Goal: Task Accomplishment & Management: Manage account settings

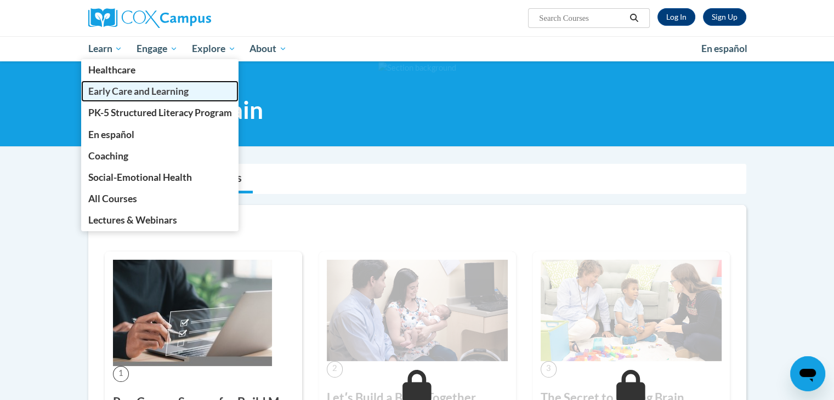
click at [125, 91] on span "Early Care and Learning" at bounding box center [138, 92] width 100 height 12
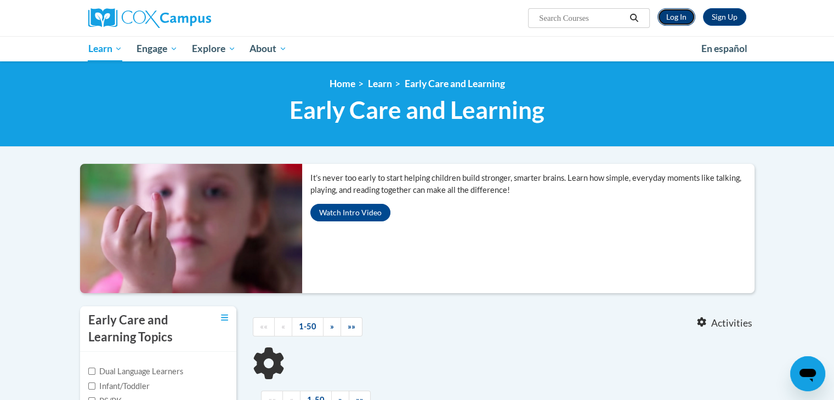
click at [677, 22] on link "Log In" at bounding box center [677, 17] width 38 height 18
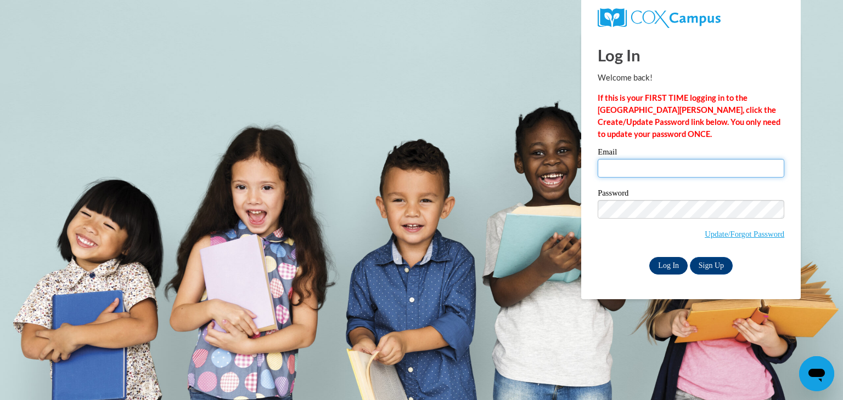
type input "aglodt@eastersealsia.org"
click at [673, 270] on input "Log In" at bounding box center [668, 266] width 38 height 18
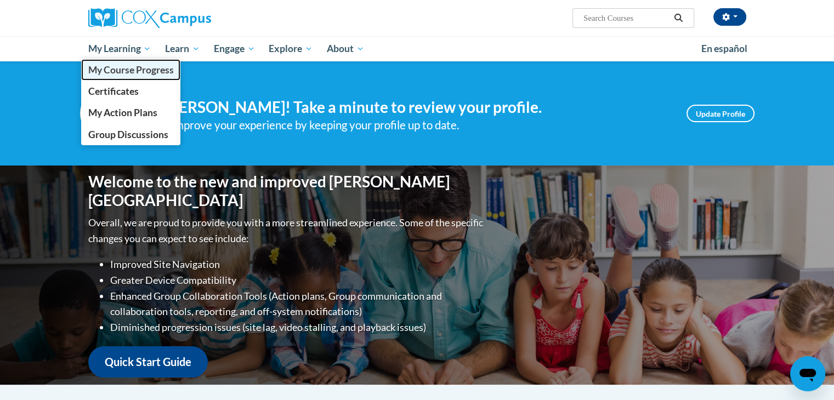
click at [125, 67] on span "My Course Progress" at bounding box center [131, 70] width 86 height 12
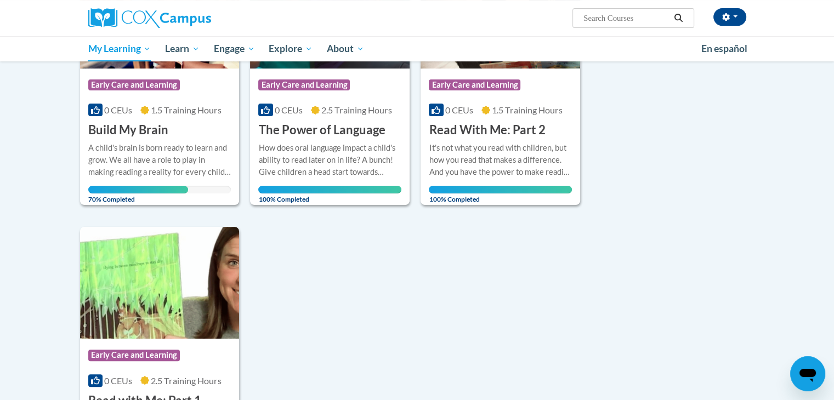
scroll to position [244, 0]
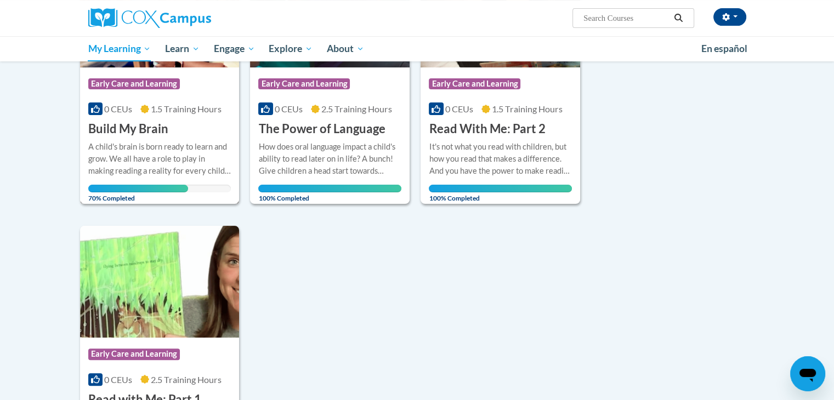
click at [92, 150] on div "A child's brain is born ready to learn and grow. We all have a role to play in …" at bounding box center [159, 159] width 143 height 36
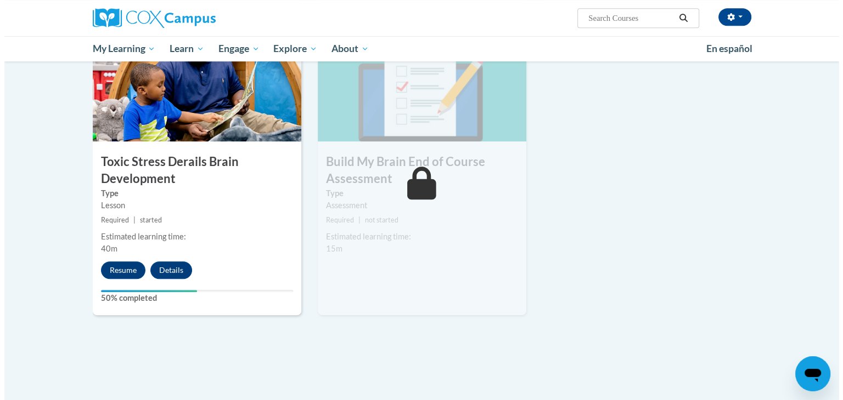
scroll to position [562, 0]
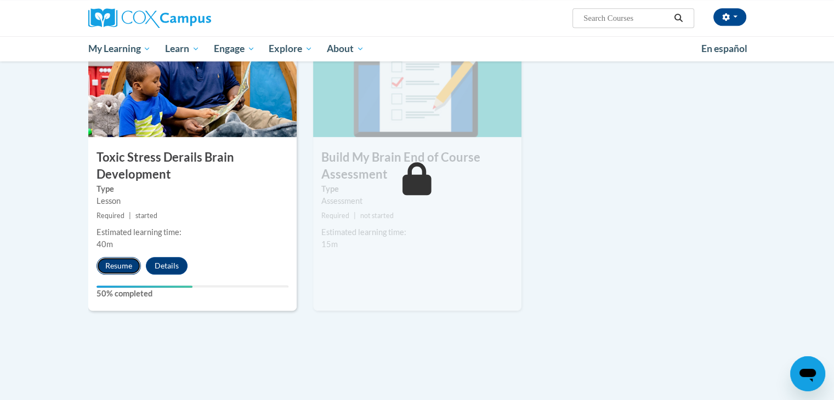
click at [118, 265] on button "Resume" at bounding box center [119, 266] width 44 height 18
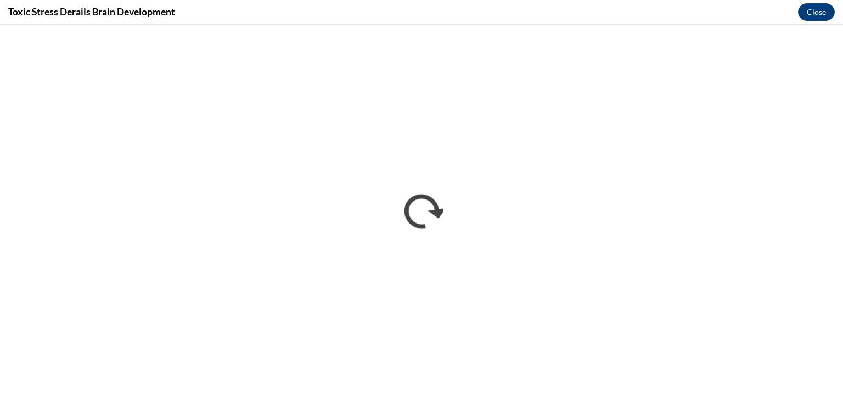
scroll to position [0, 0]
